Goal: Task Accomplishment & Management: Manage account settings

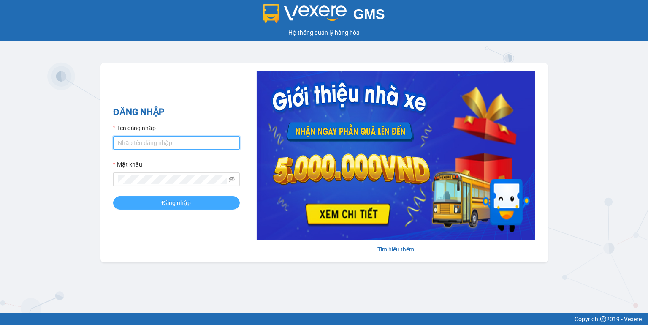
type input "ngoc.taithang"
click at [166, 198] on span "Đăng nhập" at bounding box center [177, 202] width 30 height 9
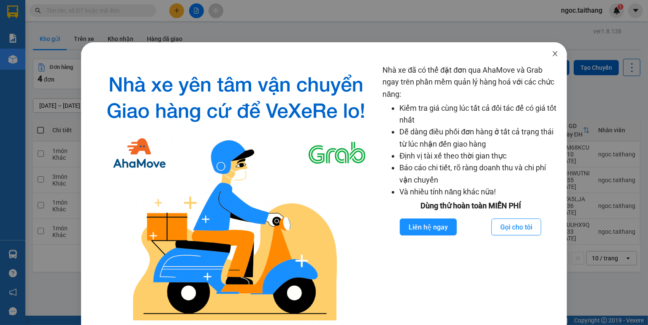
click at [552, 52] on icon "close" at bounding box center [555, 53] width 7 height 7
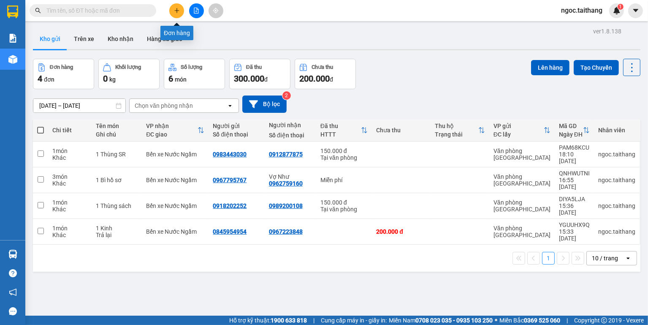
click at [174, 11] on icon "plus" at bounding box center [177, 11] width 6 height 6
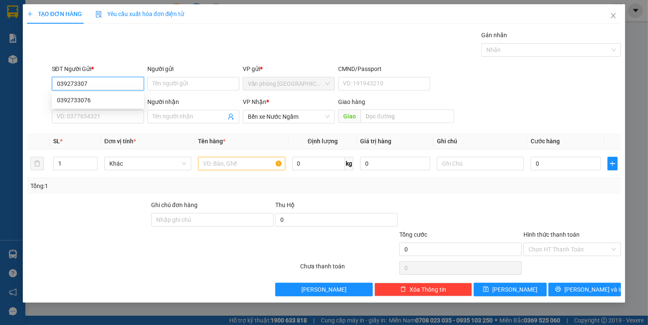
type input "0392733076"
click at [80, 96] on div "0392733076" at bounding box center [98, 99] width 82 height 9
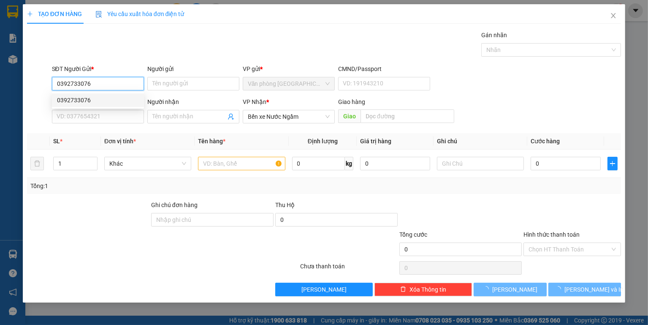
type input "150.000"
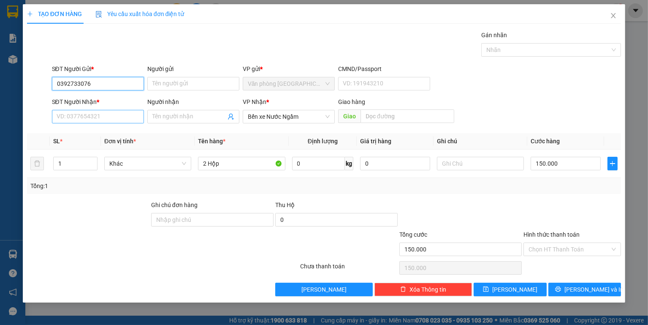
type input "0392733076"
click at [95, 118] on input "SĐT Người Nhận *" at bounding box center [98, 117] width 92 height 14
type input "0386191473"
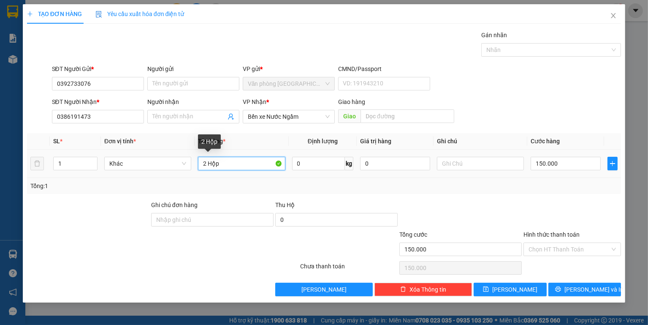
drag, startPoint x: 230, startPoint y: 165, endPoint x: 201, endPoint y: 165, distance: 29.1
click at [201, 165] on input "2 Hộp" at bounding box center [241, 164] width 87 height 14
type input "1 Xốp"
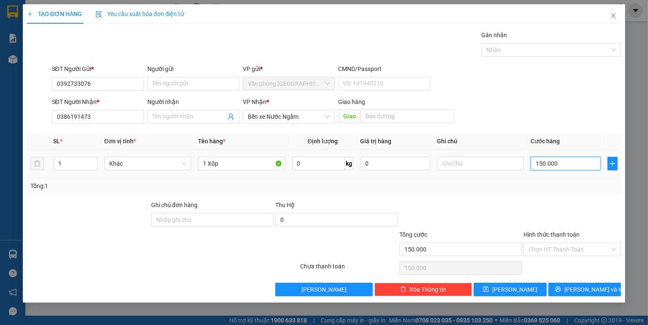
click at [568, 169] on input "150.000" at bounding box center [566, 164] width 70 height 14
type input "1"
type input "10"
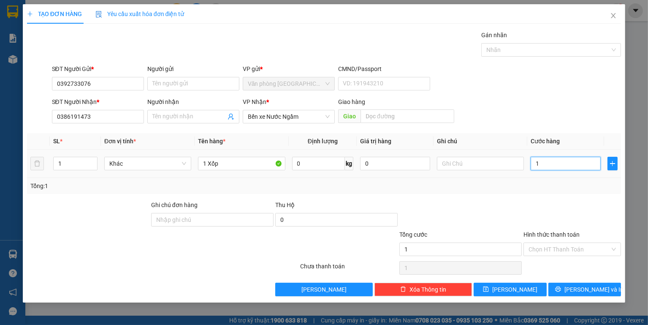
type input "10"
type input "100"
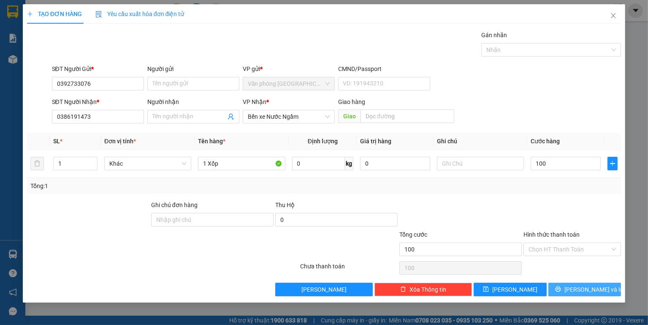
type input "100.000"
click at [584, 285] on span "Lưu và In" at bounding box center [593, 289] width 59 height 9
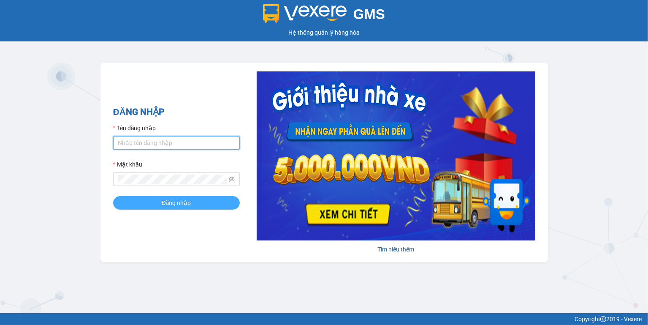
type input "ngoc.taithang"
click at [171, 203] on span "Đăng nhập" at bounding box center [177, 202] width 30 height 9
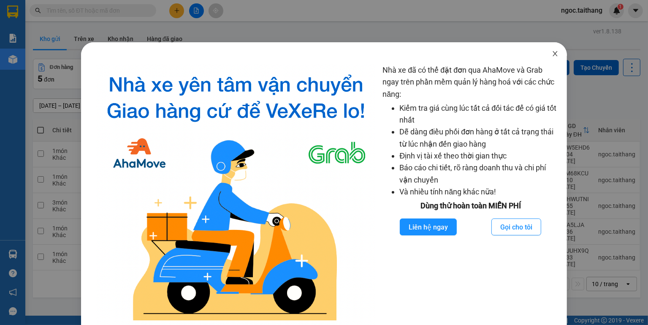
click at [553, 53] on icon "close" at bounding box center [555, 53] width 5 height 5
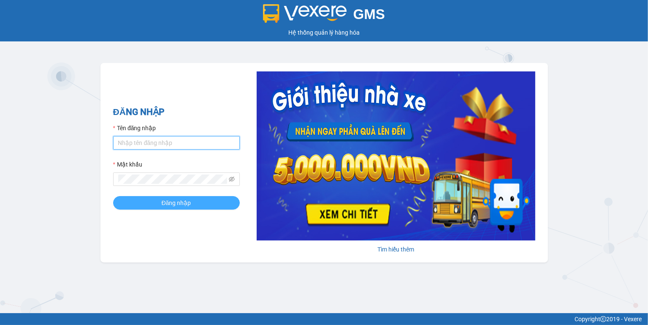
type input "ngoc.taithang"
click at [203, 201] on button "Đăng nhập" at bounding box center [176, 203] width 127 height 14
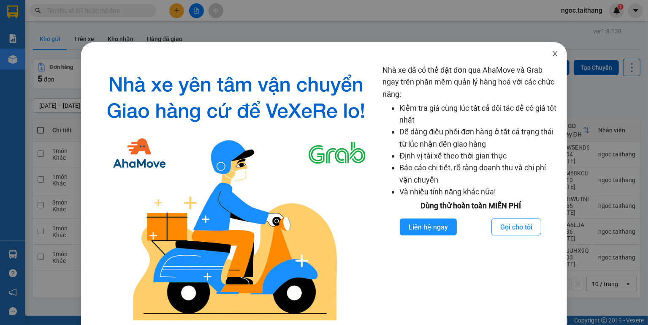
click at [553, 53] on icon "close" at bounding box center [555, 53] width 5 height 5
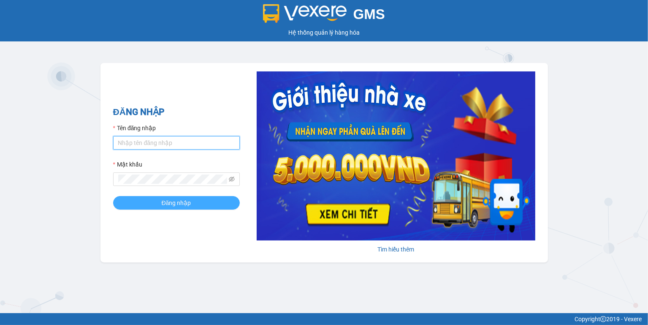
type input "ngoc.taithang"
click at [188, 204] on span "Đăng nhập" at bounding box center [177, 202] width 30 height 9
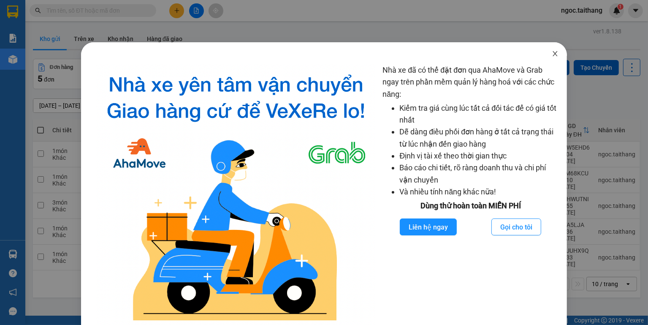
click at [553, 52] on icon "close" at bounding box center [555, 53] width 7 height 7
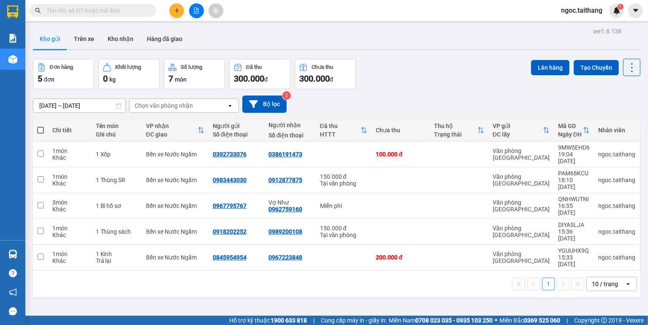
click at [42, 126] on label at bounding box center [40, 130] width 7 height 8
click at [41, 126] on input "checkbox" at bounding box center [41, 126] width 0 height 0
checkbox input "true"
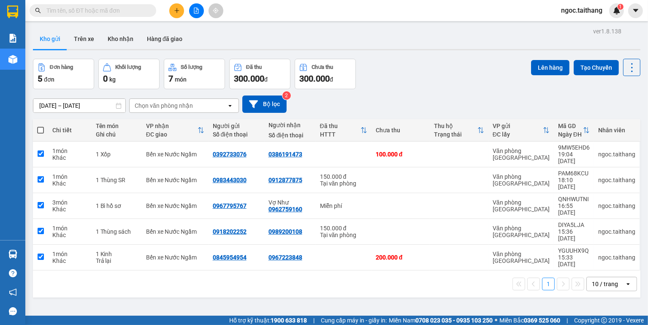
checkbox input "true"
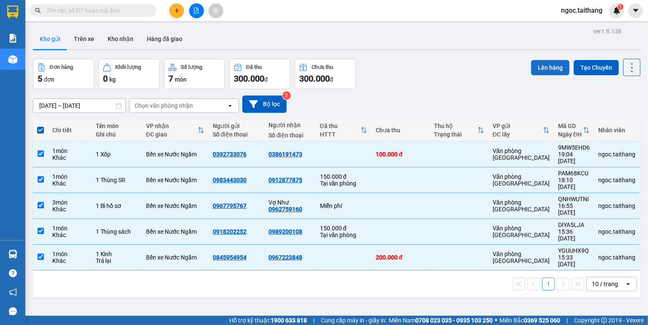
click at [540, 64] on button "Lên hàng" at bounding box center [550, 67] width 38 height 15
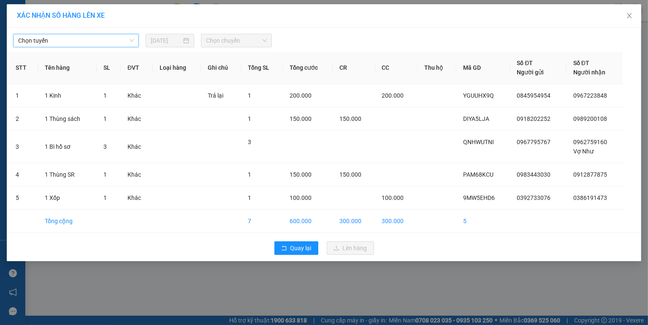
click at [130, 41] on span "Chọn tuyến" at bounding box center [76, 40] width 116 height 13
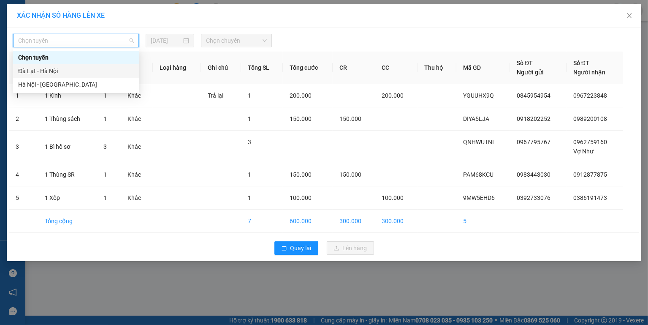
click at [58, 72] on div "Đà Lạt - Hà Nội" at bounding box center [76, 70] width 116 height 9
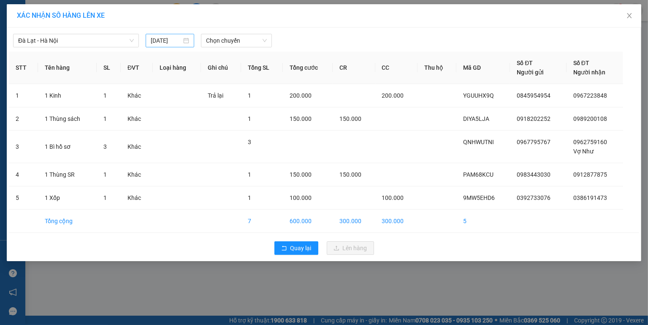
click at [188, 41] on div "[DATE]" at bounding box center [170, 40] width 38 height 9
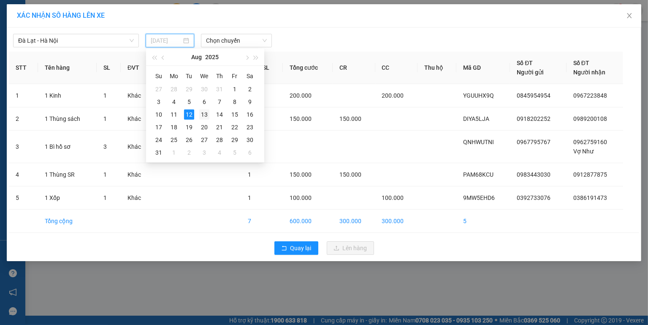
click at [206, 114] on div "13" at bounding box center [204, 114] width 10 height 10
type input "13/08/2025"
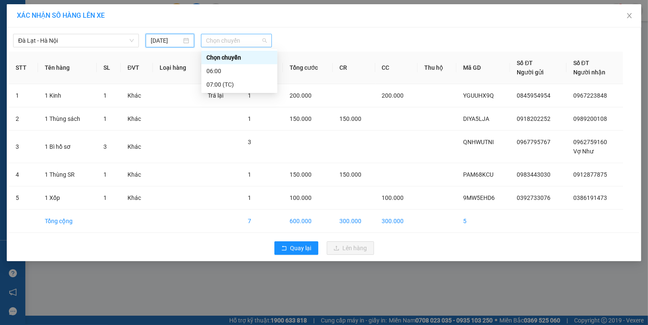
click at [263, 41] on span "Chọn chuyến" at bounding box center [236, 40] width 60 height 13
click at [220, 67] on div "06:00" at bounding box center [239, 70] width 66 height 9
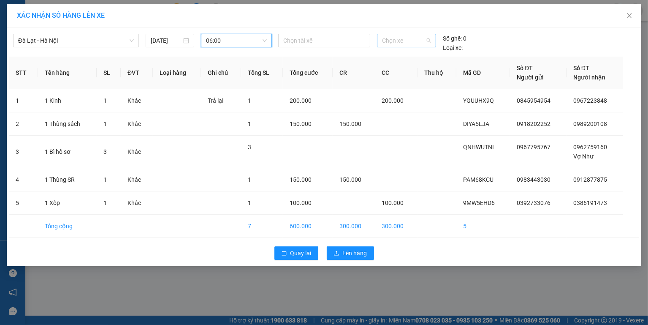
click at [414, 42] on span "Chọn xe" at bounding box center [406, 40] width 49 height 13
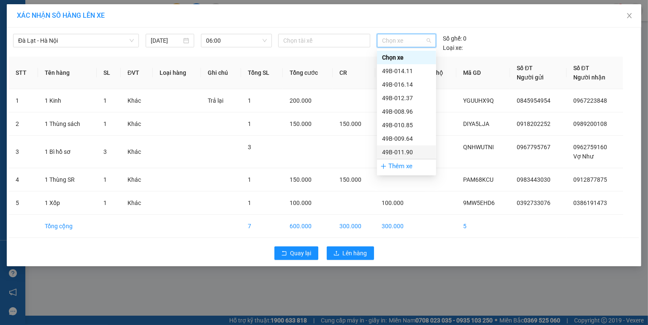
click at [401, 153] on div "49B-011.90" at bounding box center [406, 151] width 49 height 9
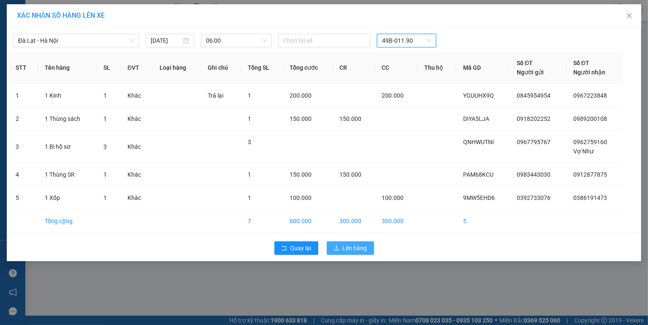
click at [353, 245] on span "Lên hàng" at bounding box center [355, 247] width 24 height 9
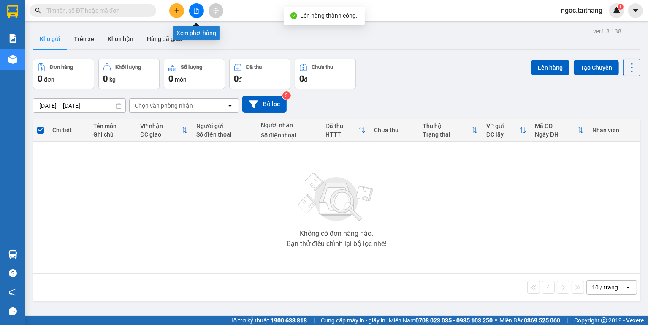
click at [192, 8] on button at bounding box center [196, 10] width 15 height 15
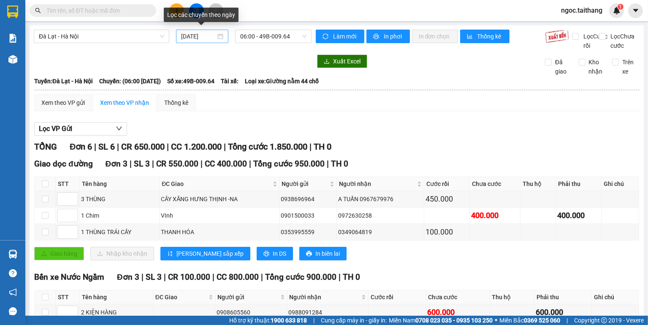
click at [220, 38] on div "[DATE]" at bounding box center [202, 36] width 42 height 9
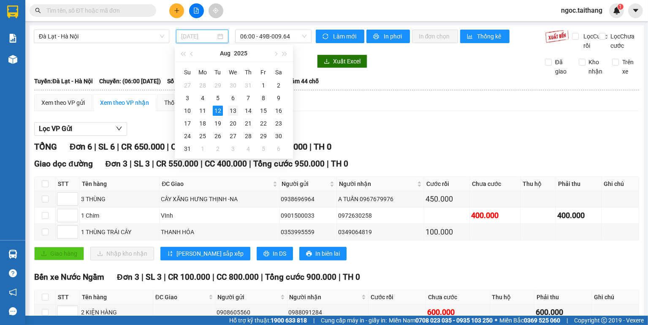
click at [233, 106] on div "13" at bounding box center [233, 111] width 10 height 10
type input "13/08/2025"
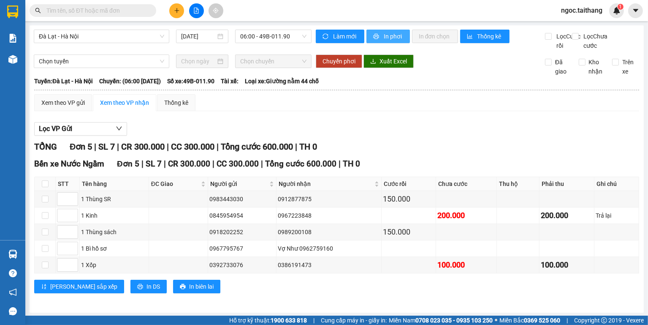
click at [386, 36] on span "In phơi" at bounding box center [393, 36] width 19 height 9
click at [123, 8] on input "text" at bounding box center [96, 10] width 100 height 9
